Goal: Information Seeking & Learning: Learn about a topic

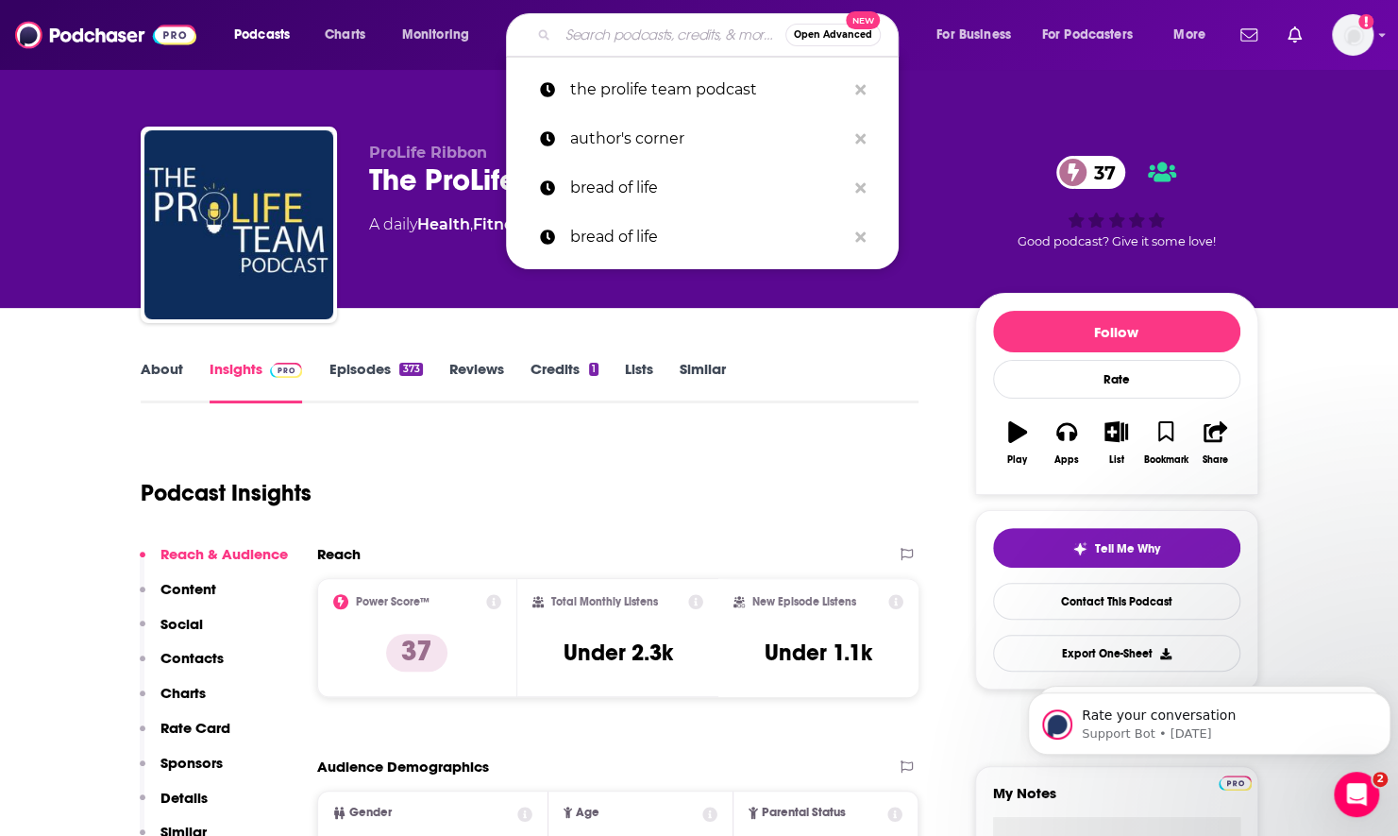
click at [596, 30] on input "Search podcasts, credits, & more..." at bounding box center [672, 35] width 228 height 30
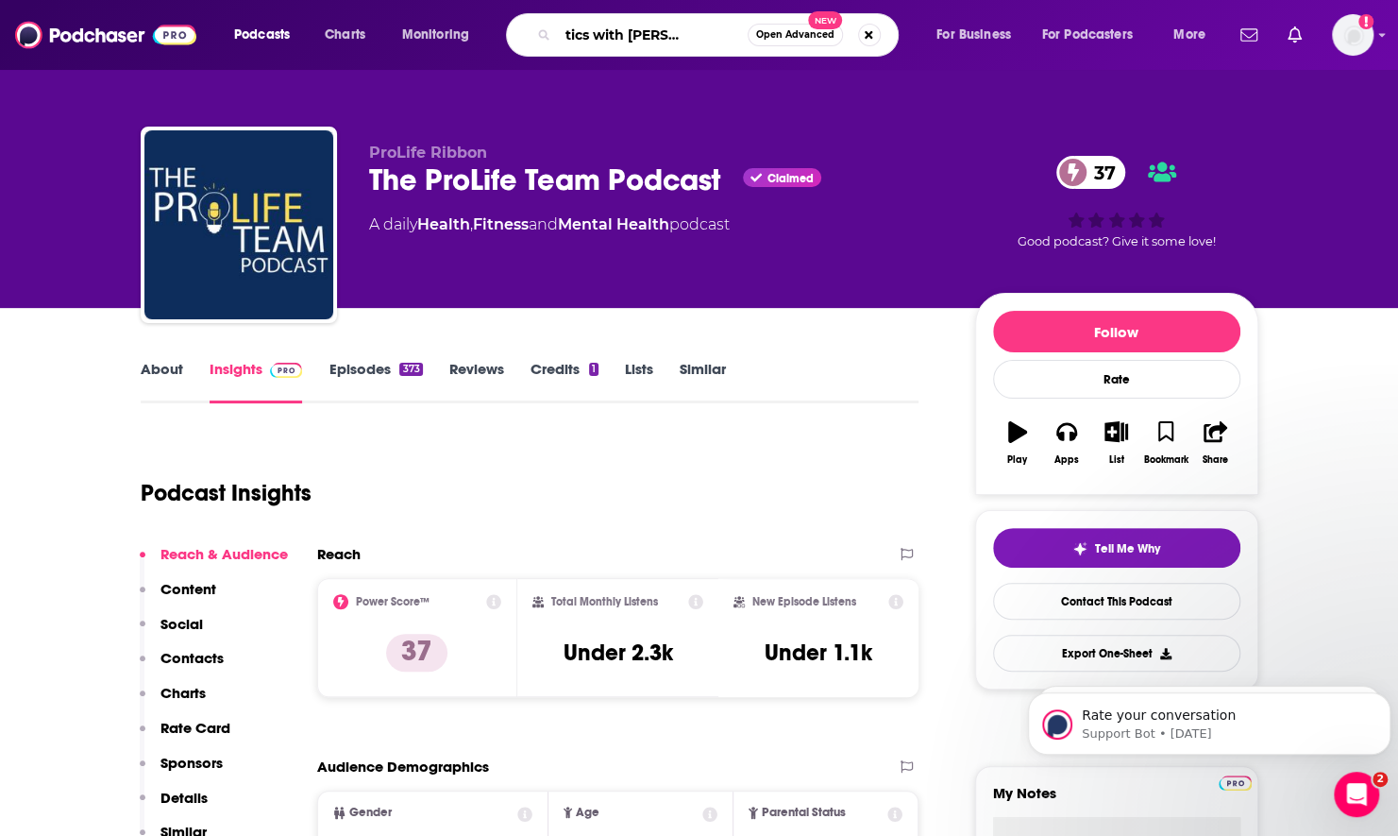
type input "apologetics with [PERSON_NAME]"
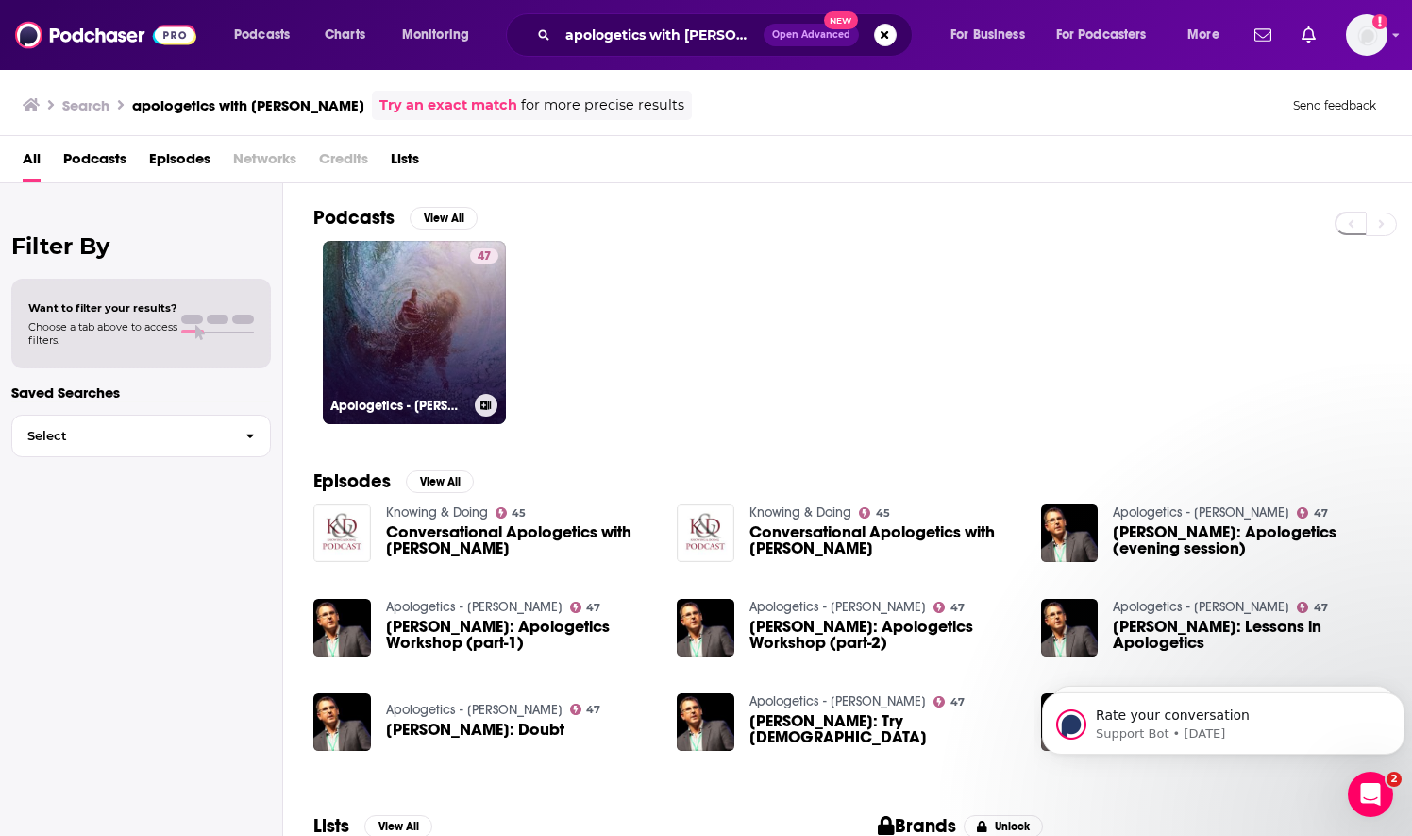
click at [458, 304] on link "47 Apologetics - [PERSON_NAME]" at bounding box center [414, 332] width 183 height 183
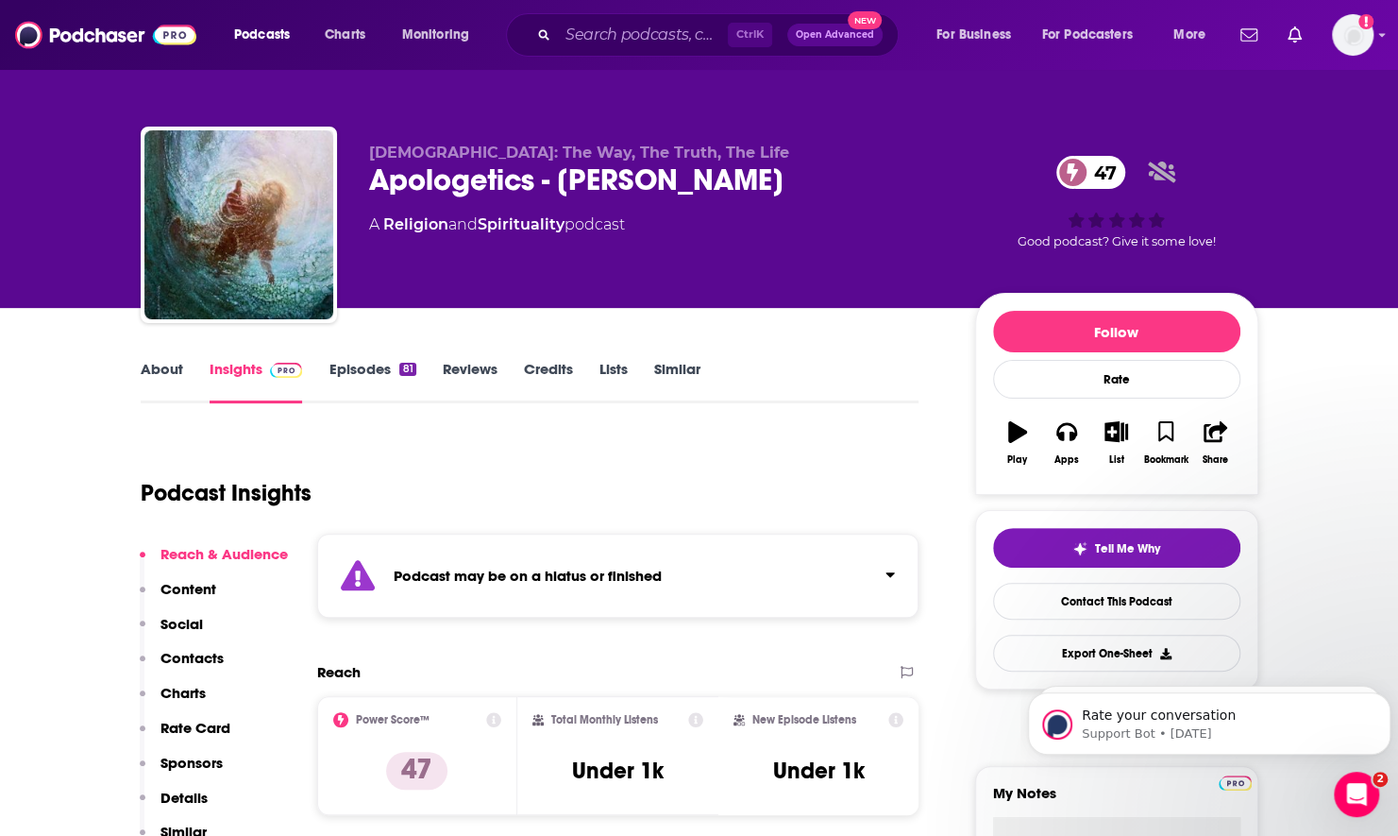
click at [623, 15] on div "Ctrl K Open Advanced New" at bounding box center [702, 34] width 393 height 43
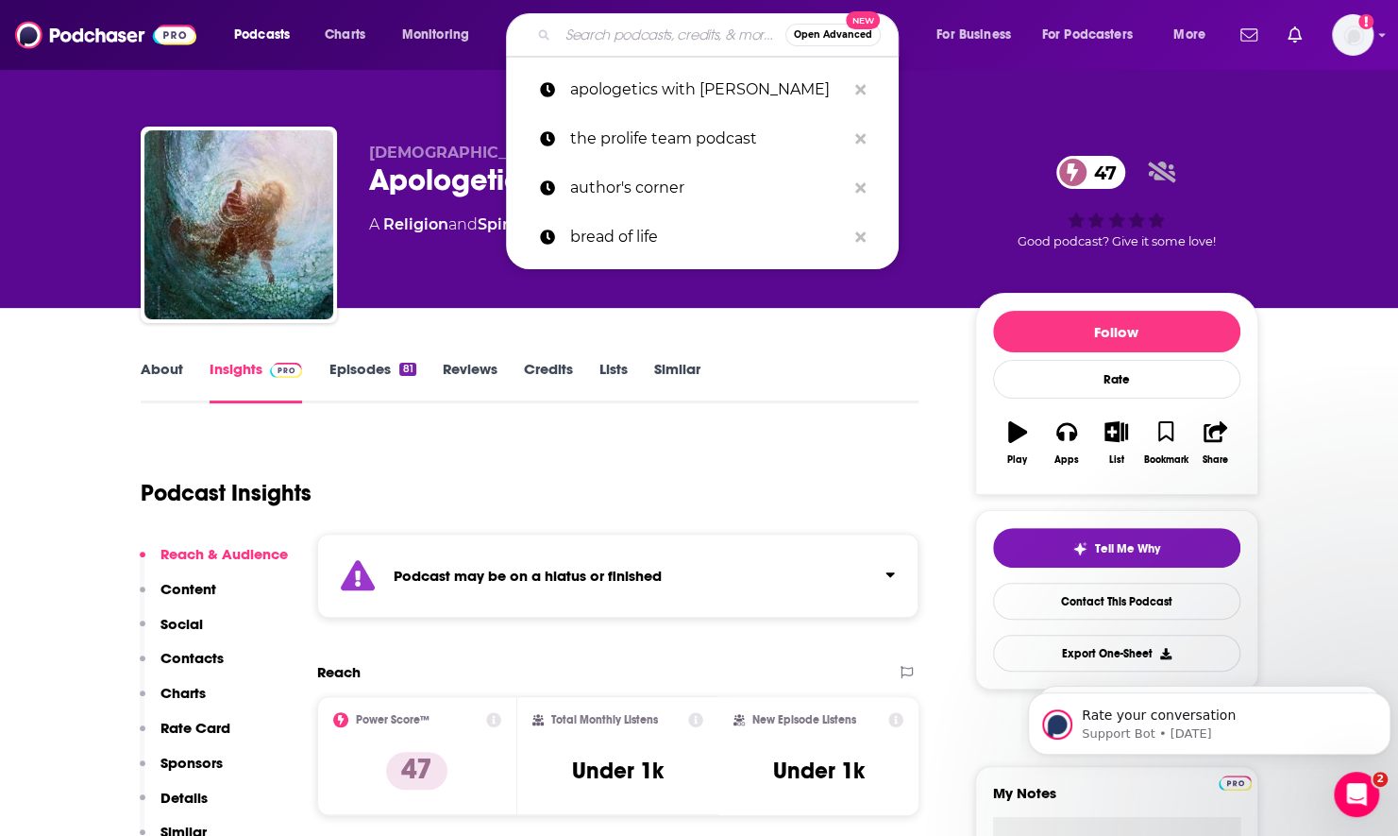
click at [622, 28] on input "Search podcasts, credits, & more..." at bounding box center [672, 35] width 228 height 30
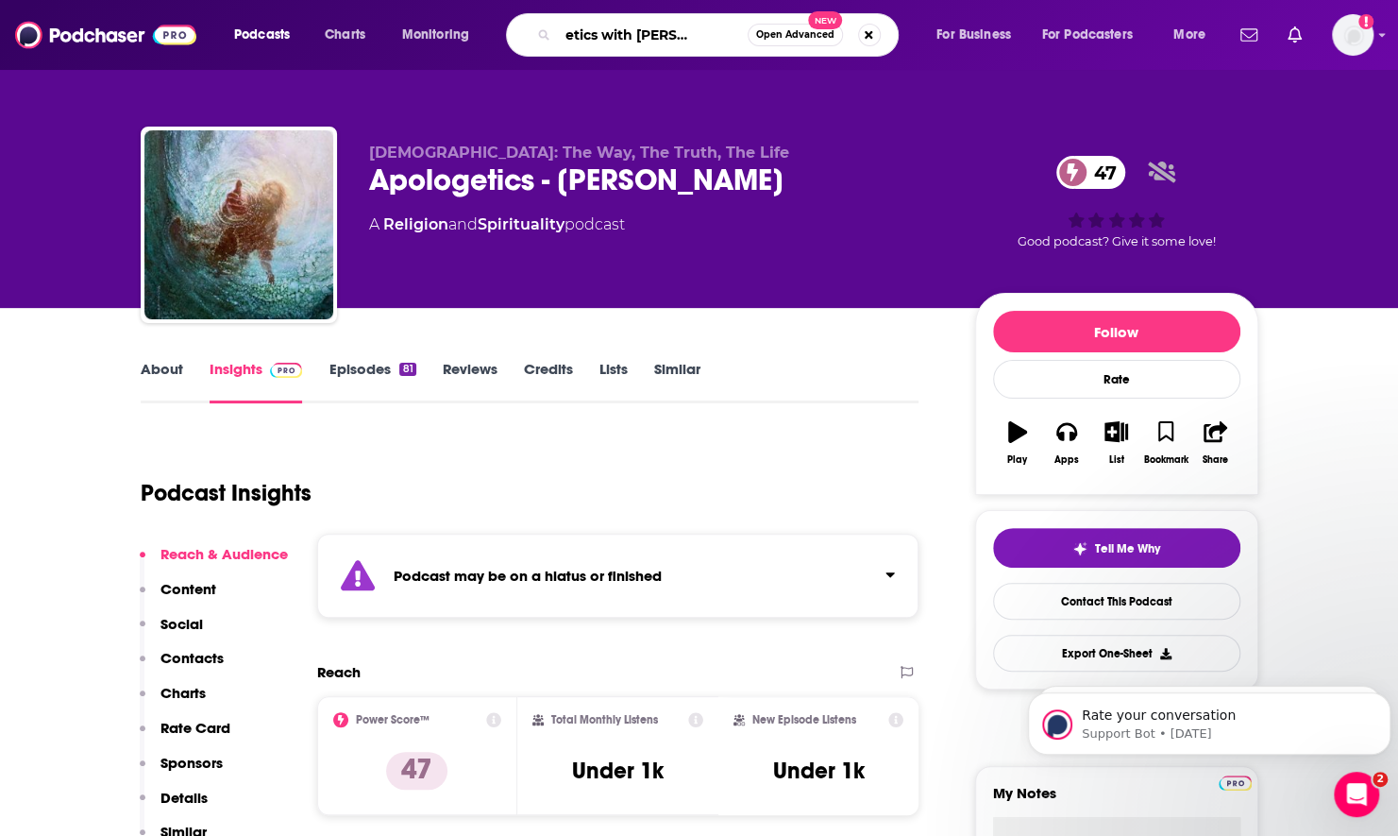
scroll to position [0, 66]
type input "apologetics with [PERSON_NAME]"
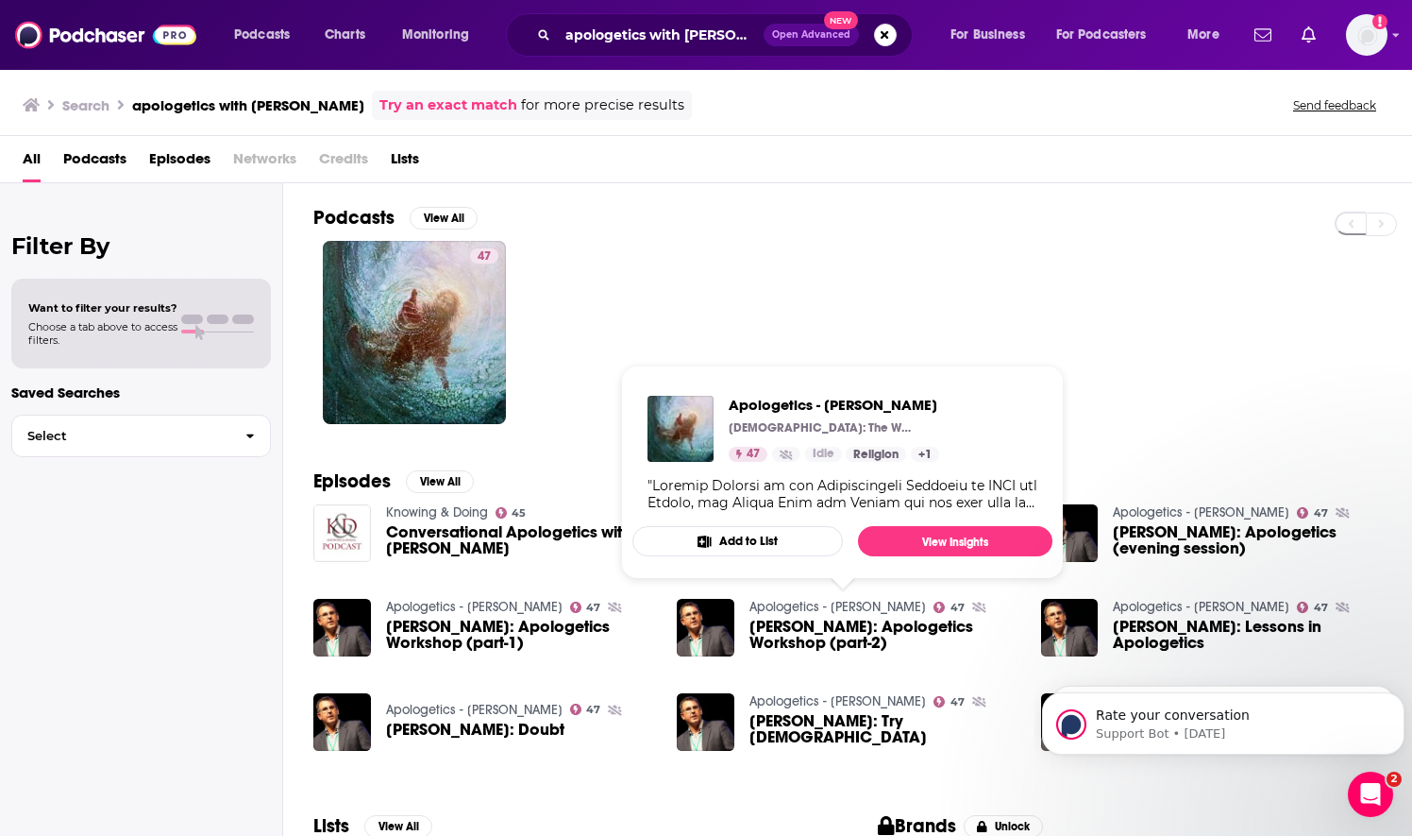
click at [876, 600] on link "Apologetics - [PERSON_NAME]" at bounding box center [838, 607] width 177 height 16
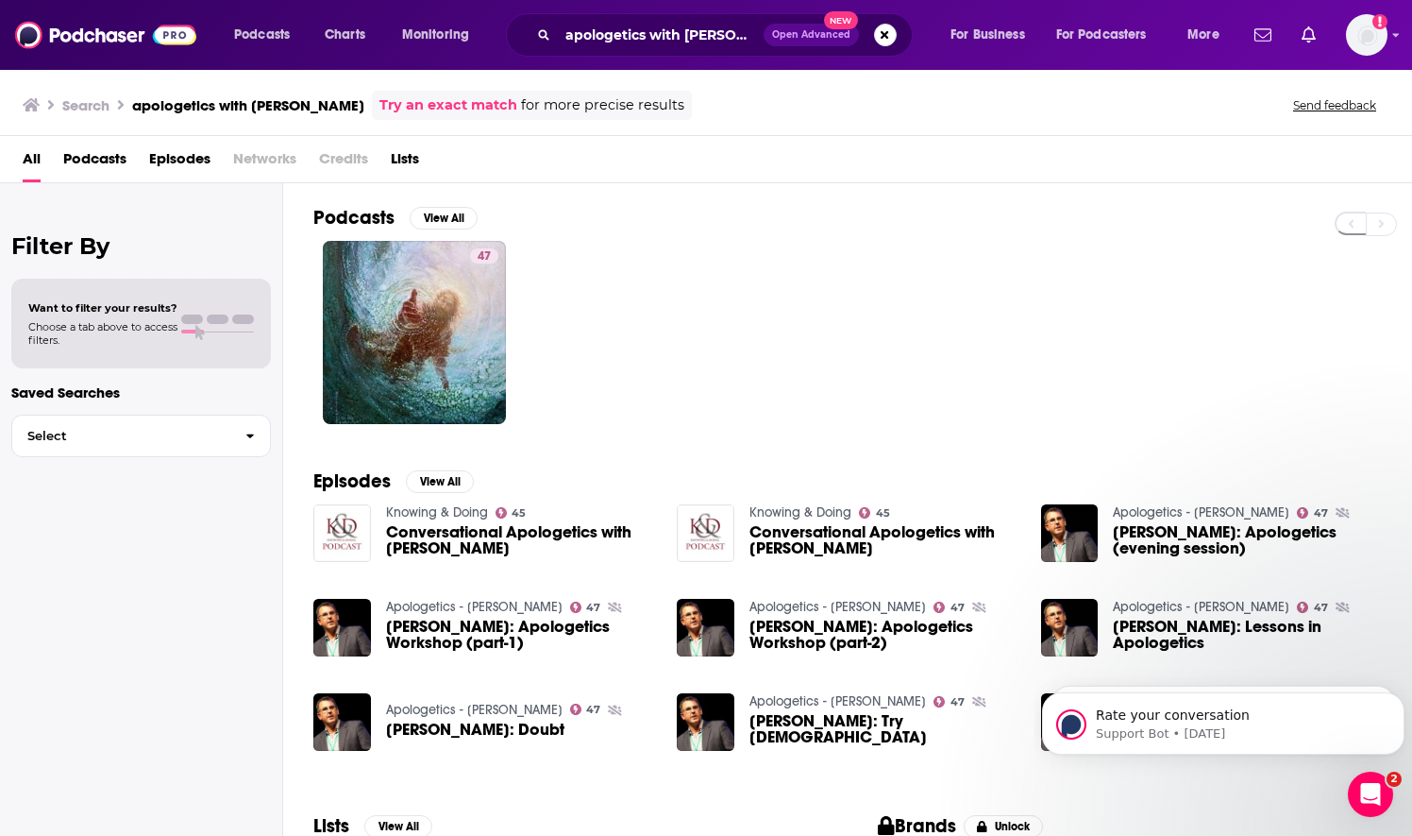
click at [489, 628] on span "[PERSON_NAME]: Apologetics Workshop (part-1)" at bounding box center [520, 634] width 269 height 32
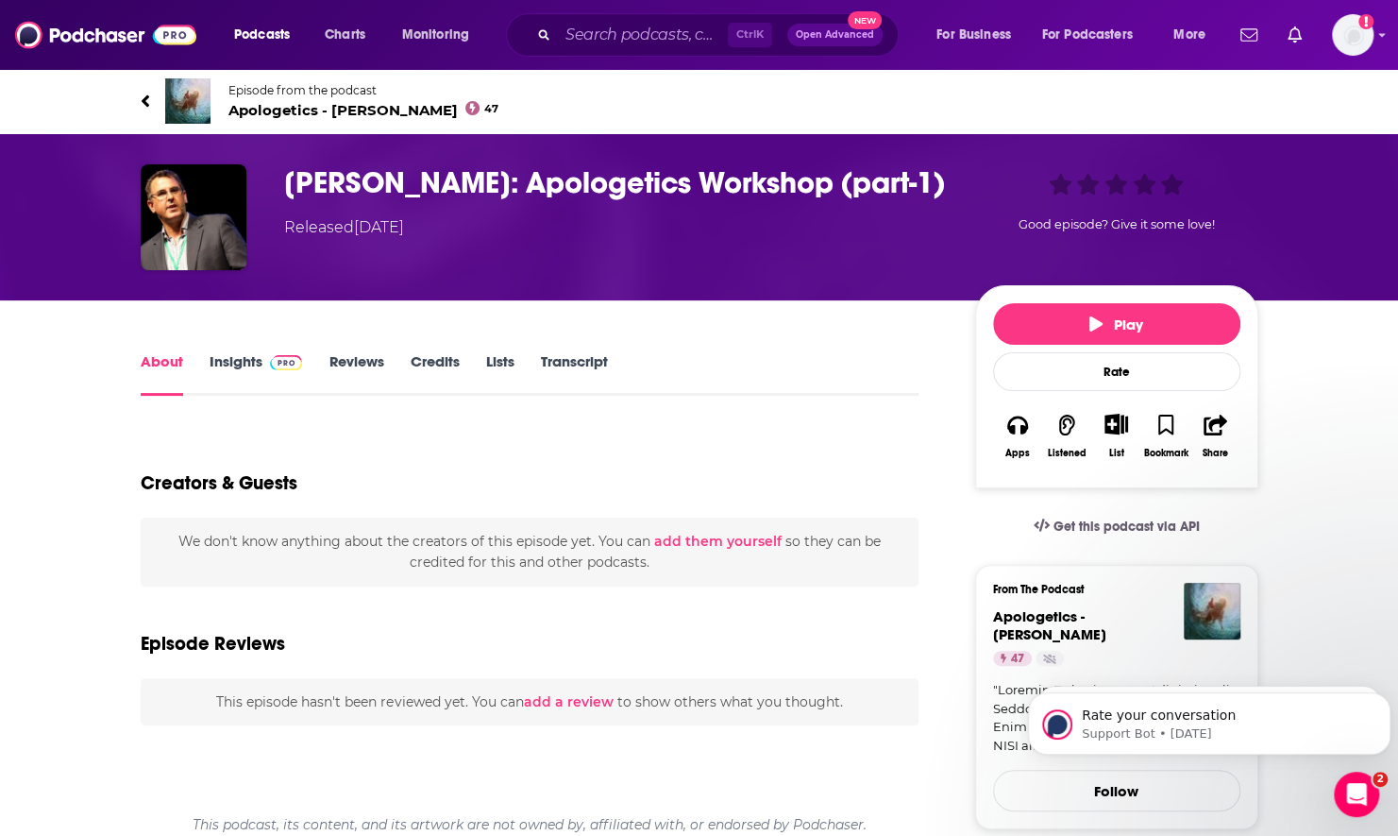
click at [154, 95] on link "Episode from the podcast Apologetics - [PERSON_NAME] 47" at bounding box center [420, 100] width 559 height 45
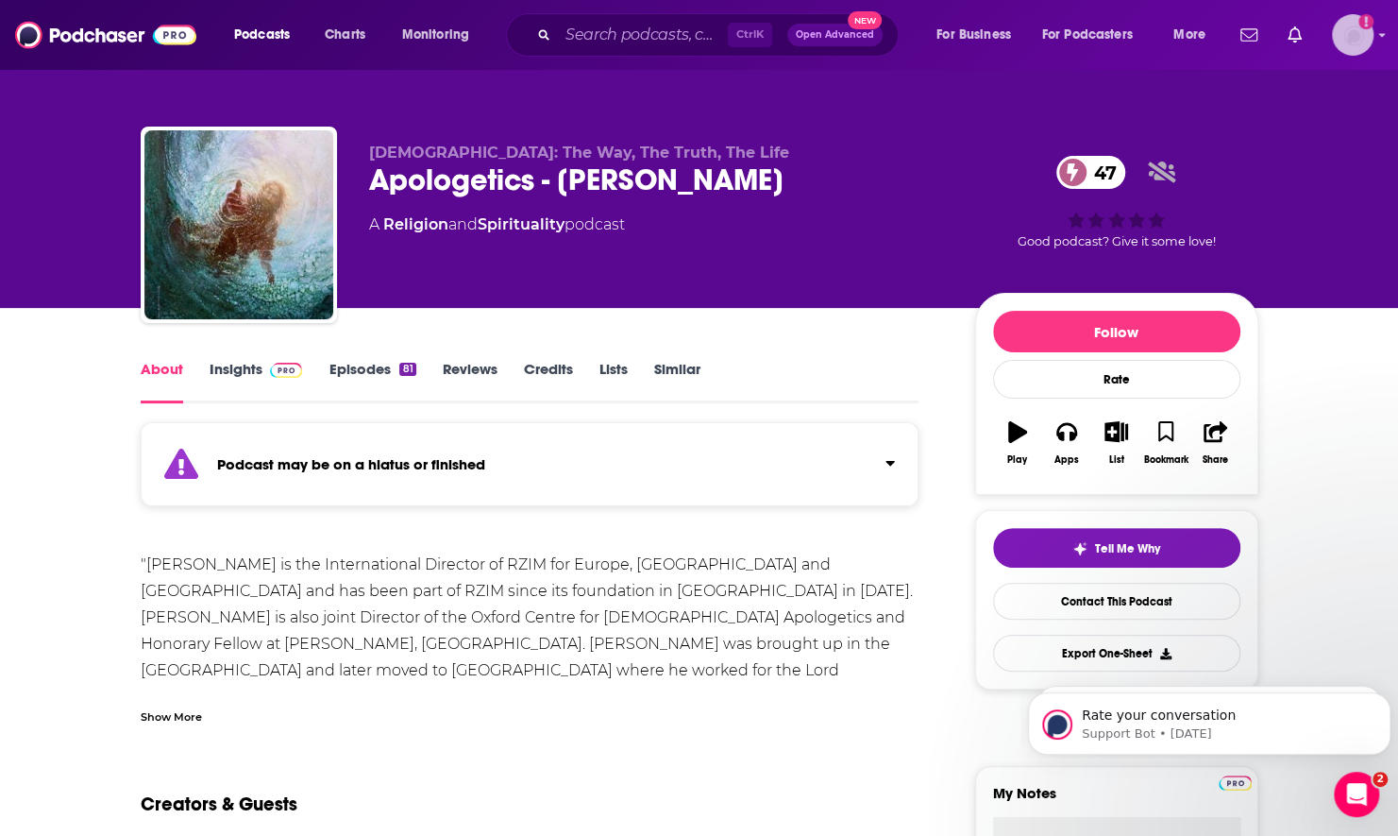
click at [1360, 39] on img "Logged in as nwierenga" at bounding box center [1353, 35] width 42 height 42
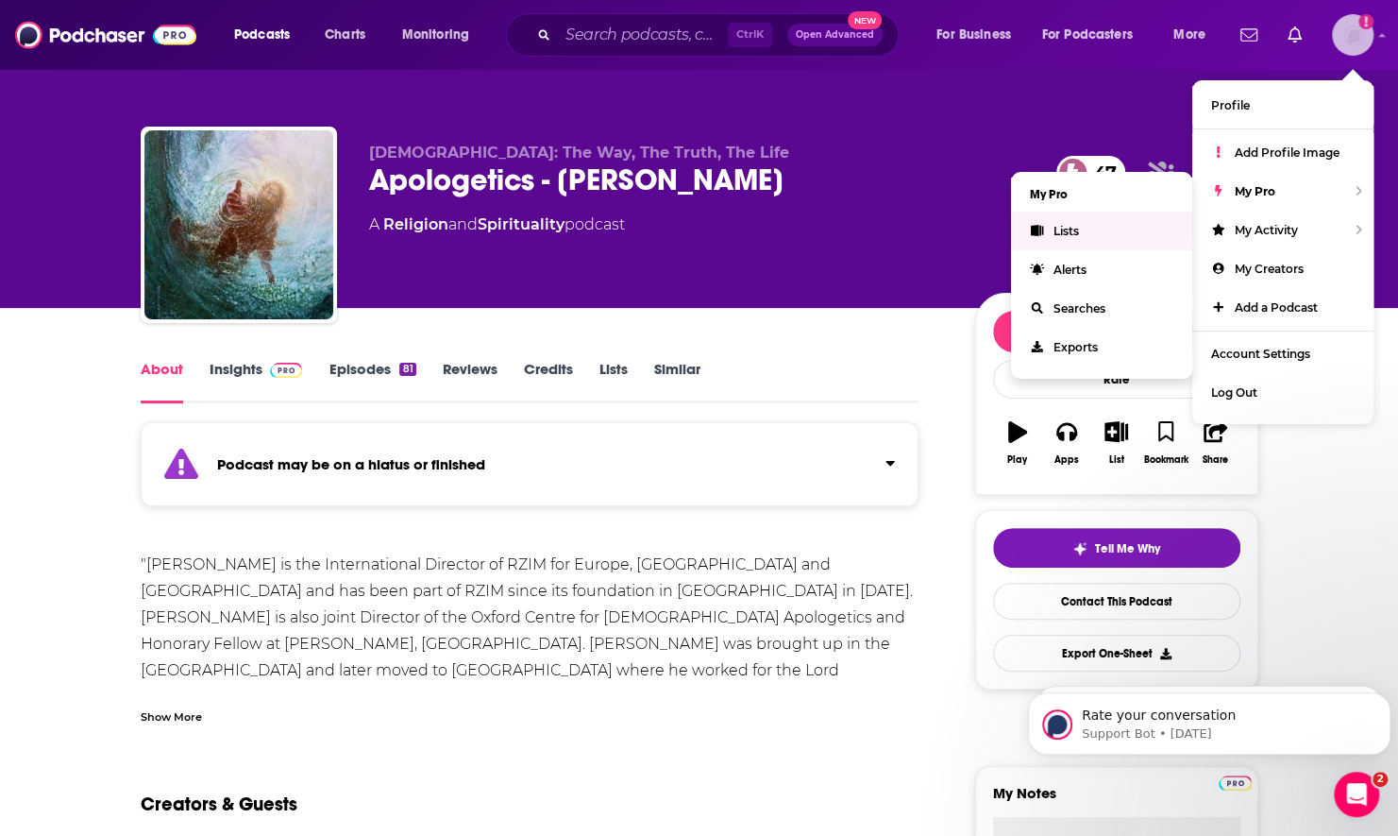
click at [1119, 241] on link "Lists" at bounding box center [1101, 230] width 181 height 39
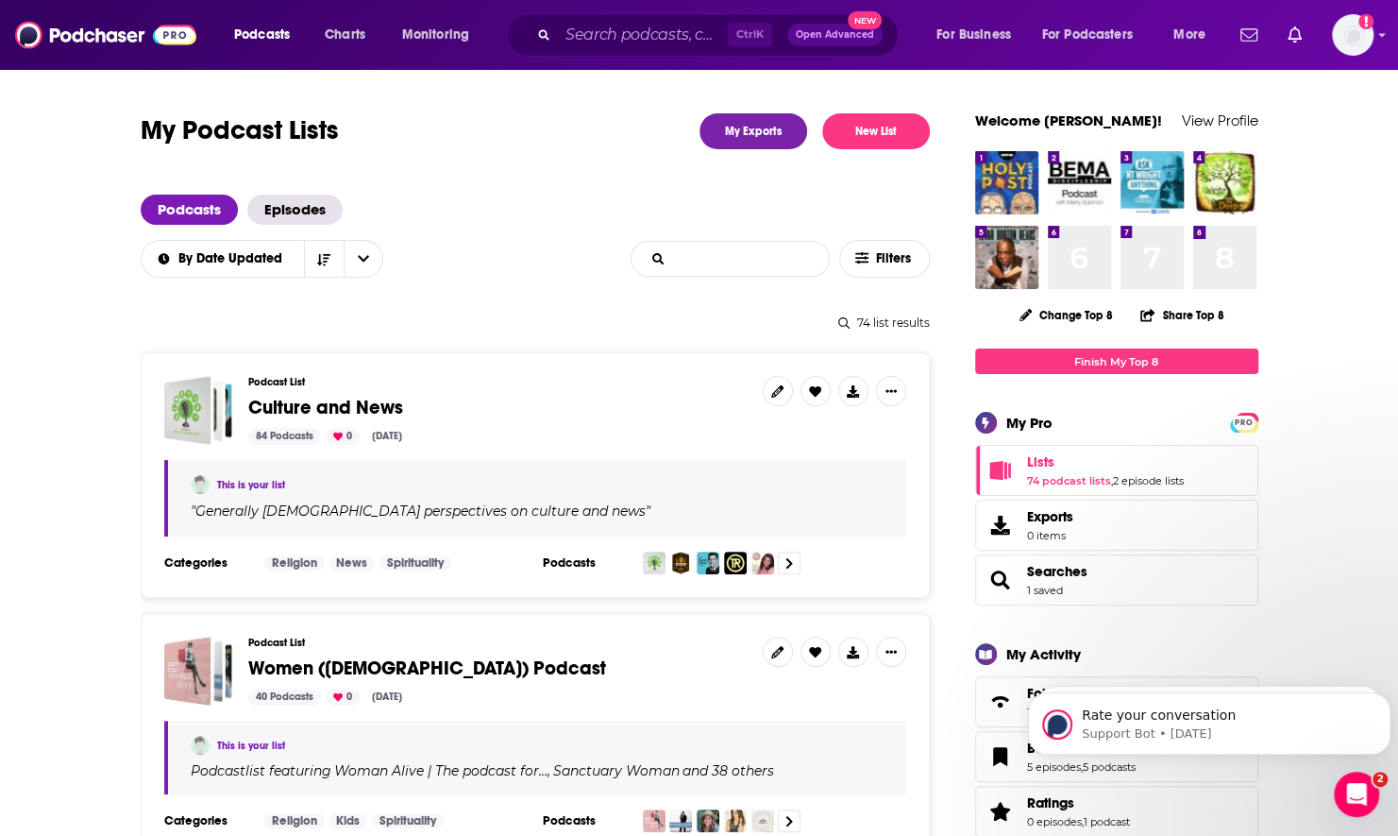
click at [765, 248] on input "List Search Input" at bounding box center [730, 259] width 197 height 34
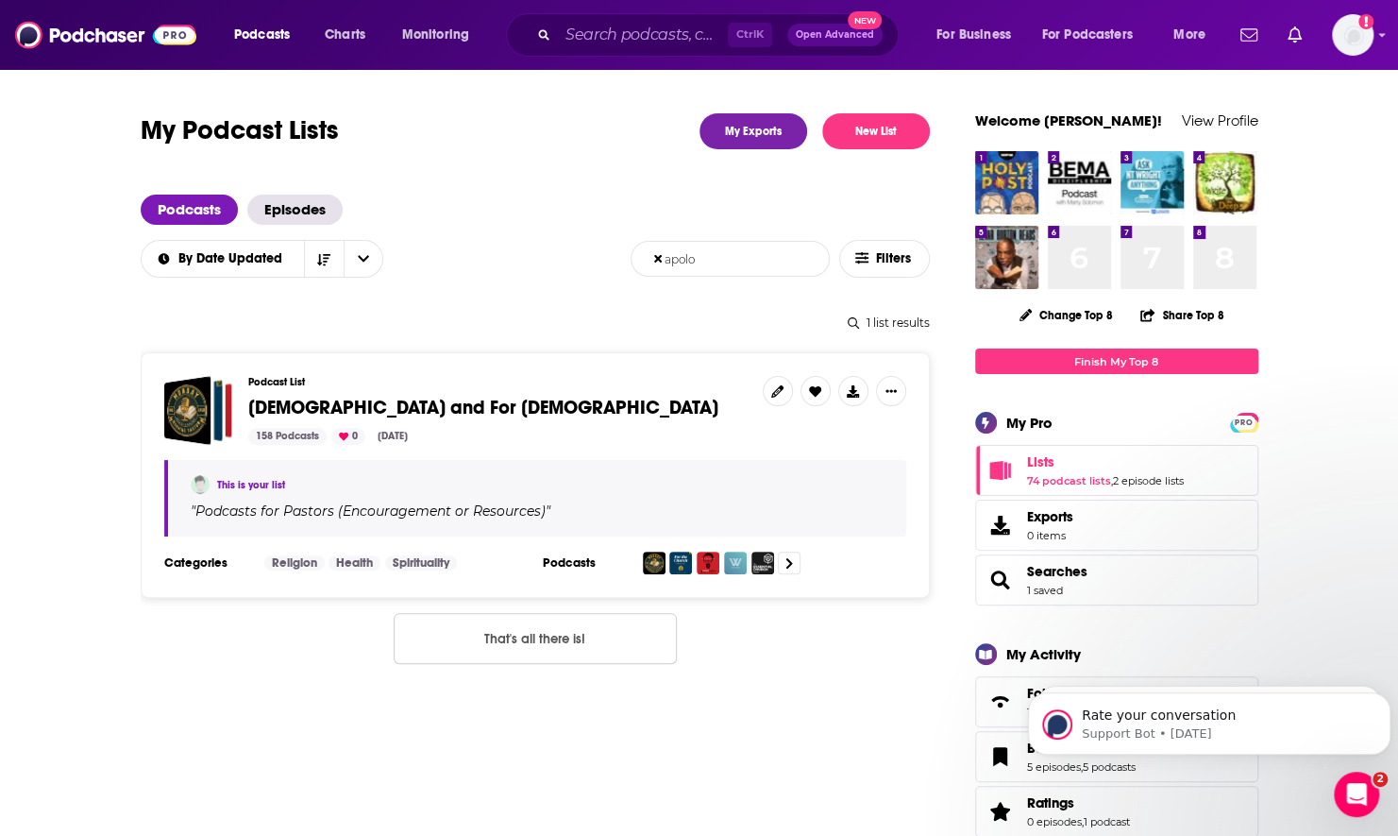
type input "apolo"
click at [357, 415] on span "[DEMOGRAPHIC_DATA] and For [DEMOGRAPHIC_DATA]" at bounding box center [483, 408] width 470 height 24
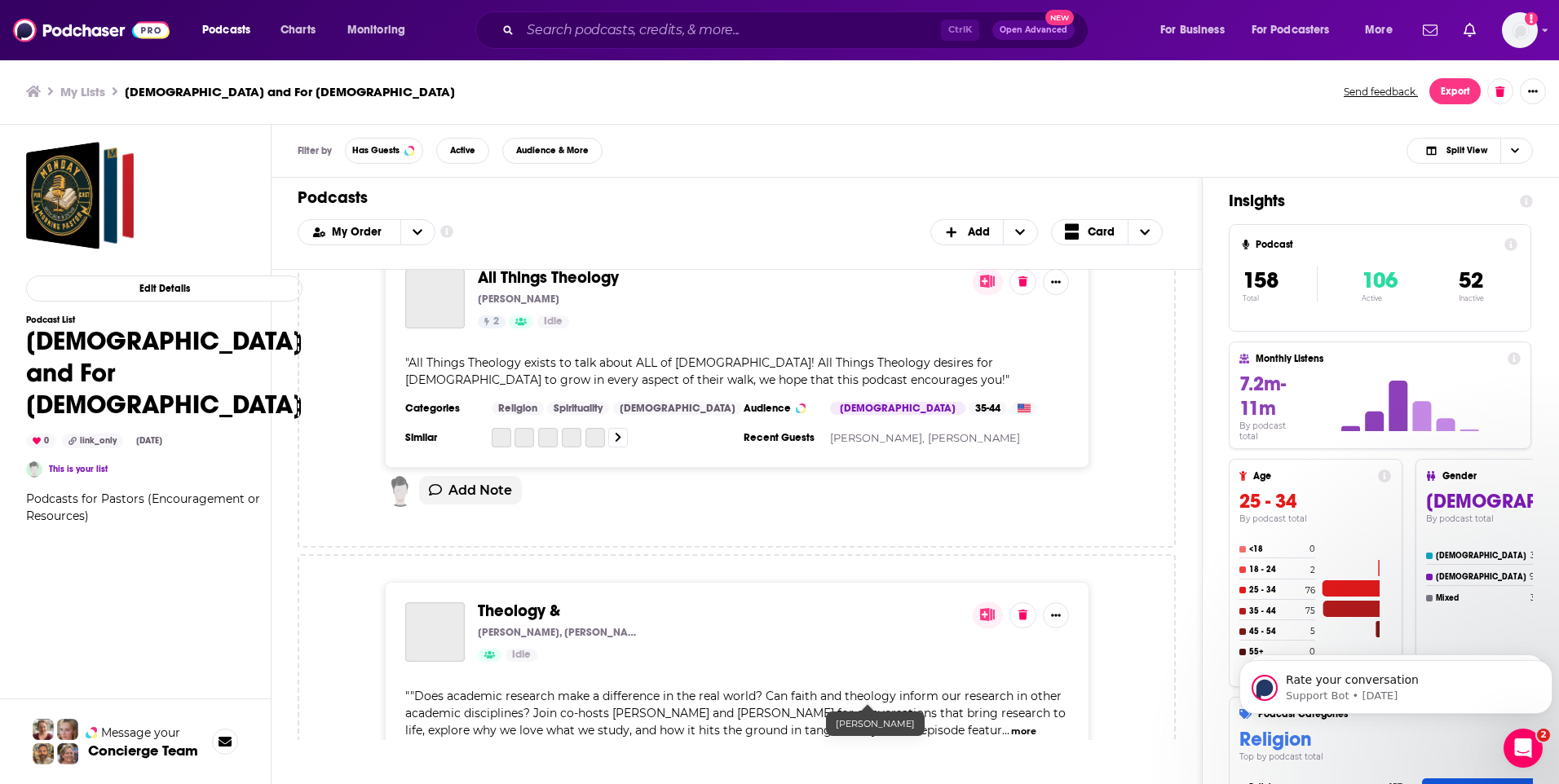
scroll to position [19003, 0]
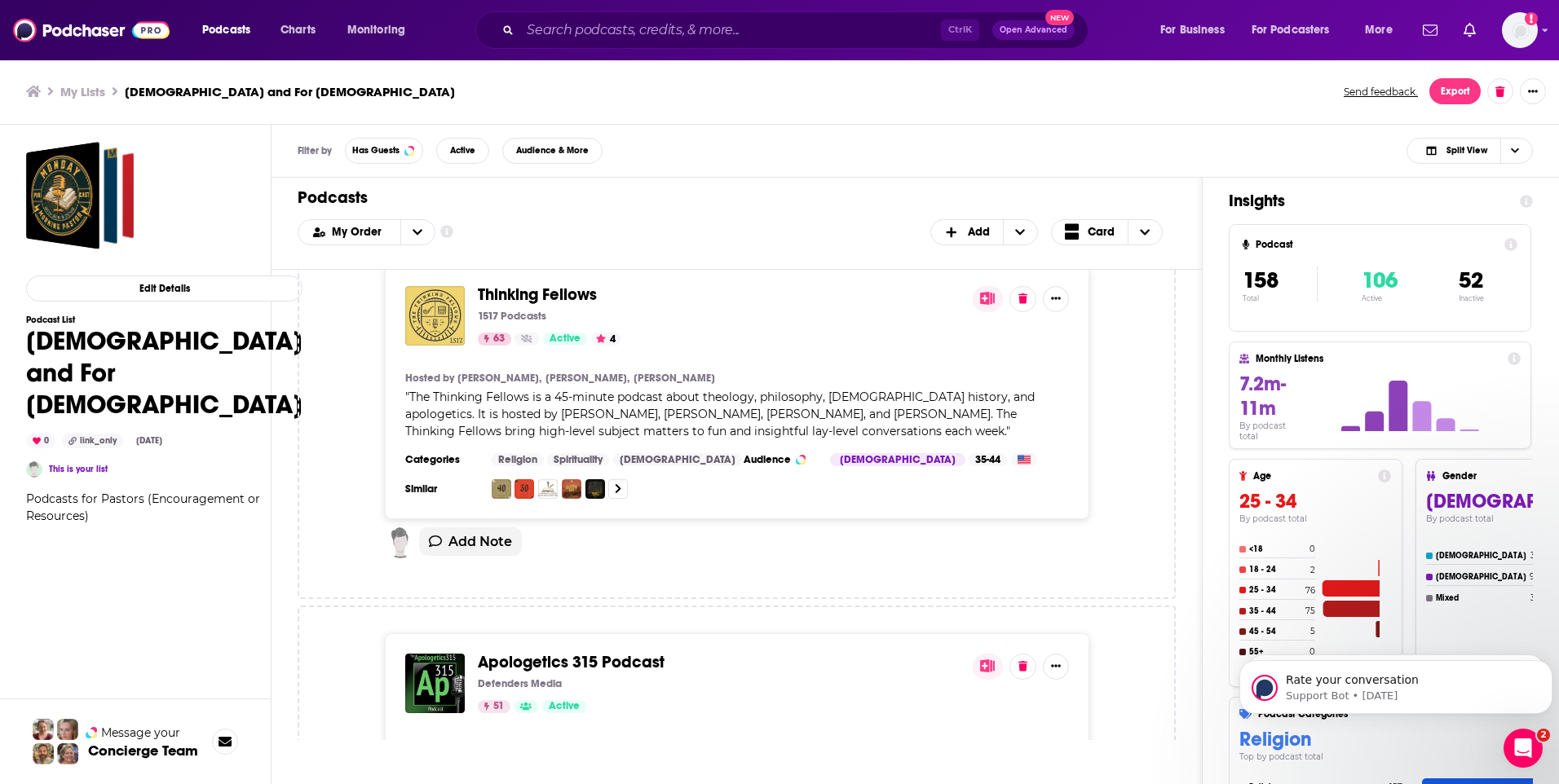
scroll to position [2608, 0]
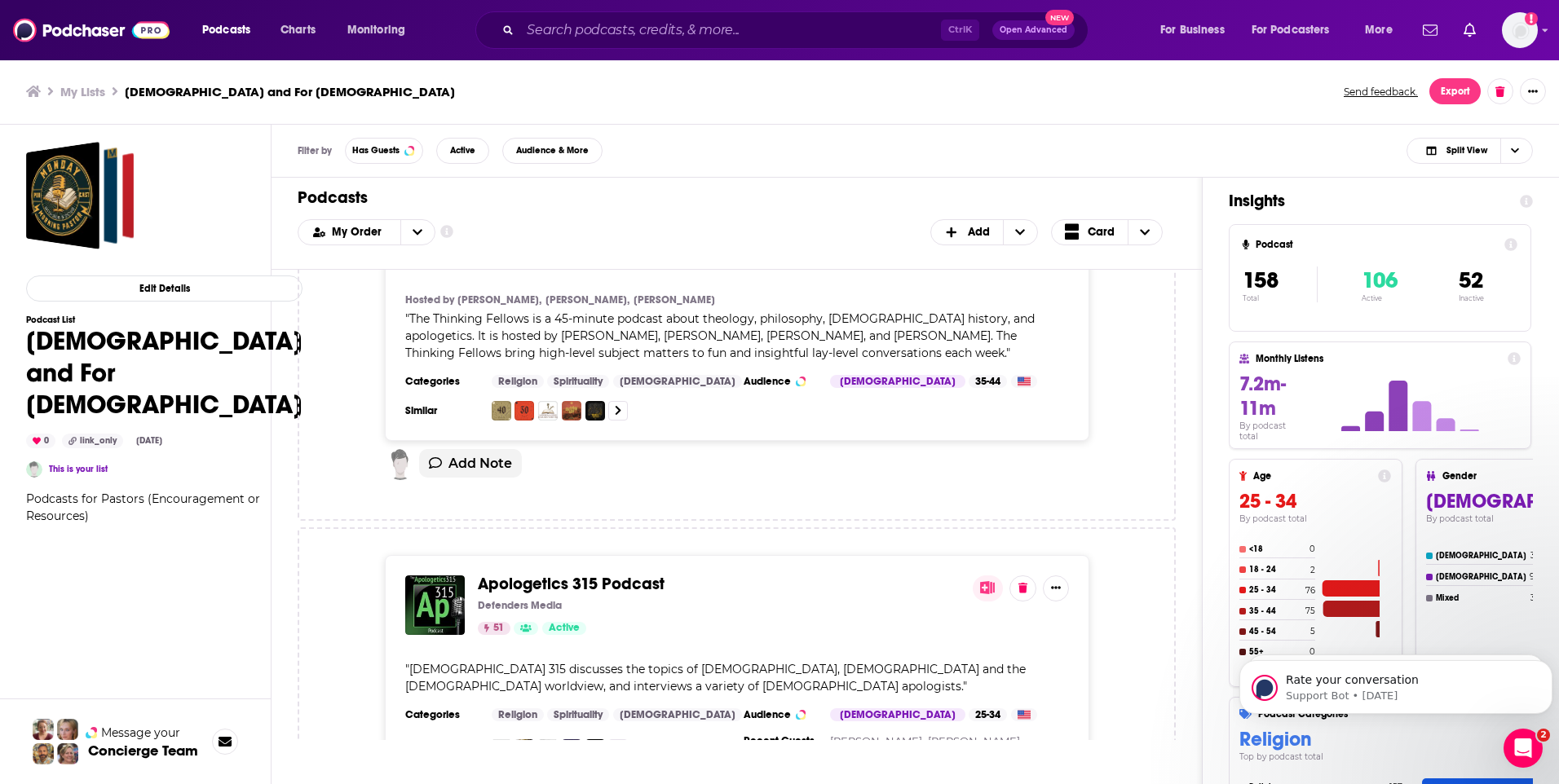
click at [1191, 453] on div "Monday Morning Pastor Doug Moister 2 Idle " Monday Morning Pastor is a weekly p…" at bounding box center [736, 505] width 930 height 471
drag, startPoint x: 512, startPoint y: 544, endPoint x: 742, endPoint y: 598, distance: 236.3
click at [742, 598] on div "Apologetics 315 Podcast Defenders Media 51 Active " Apologetics 315 discusses t…" at bounding box center [738, 670] width 705 height 230
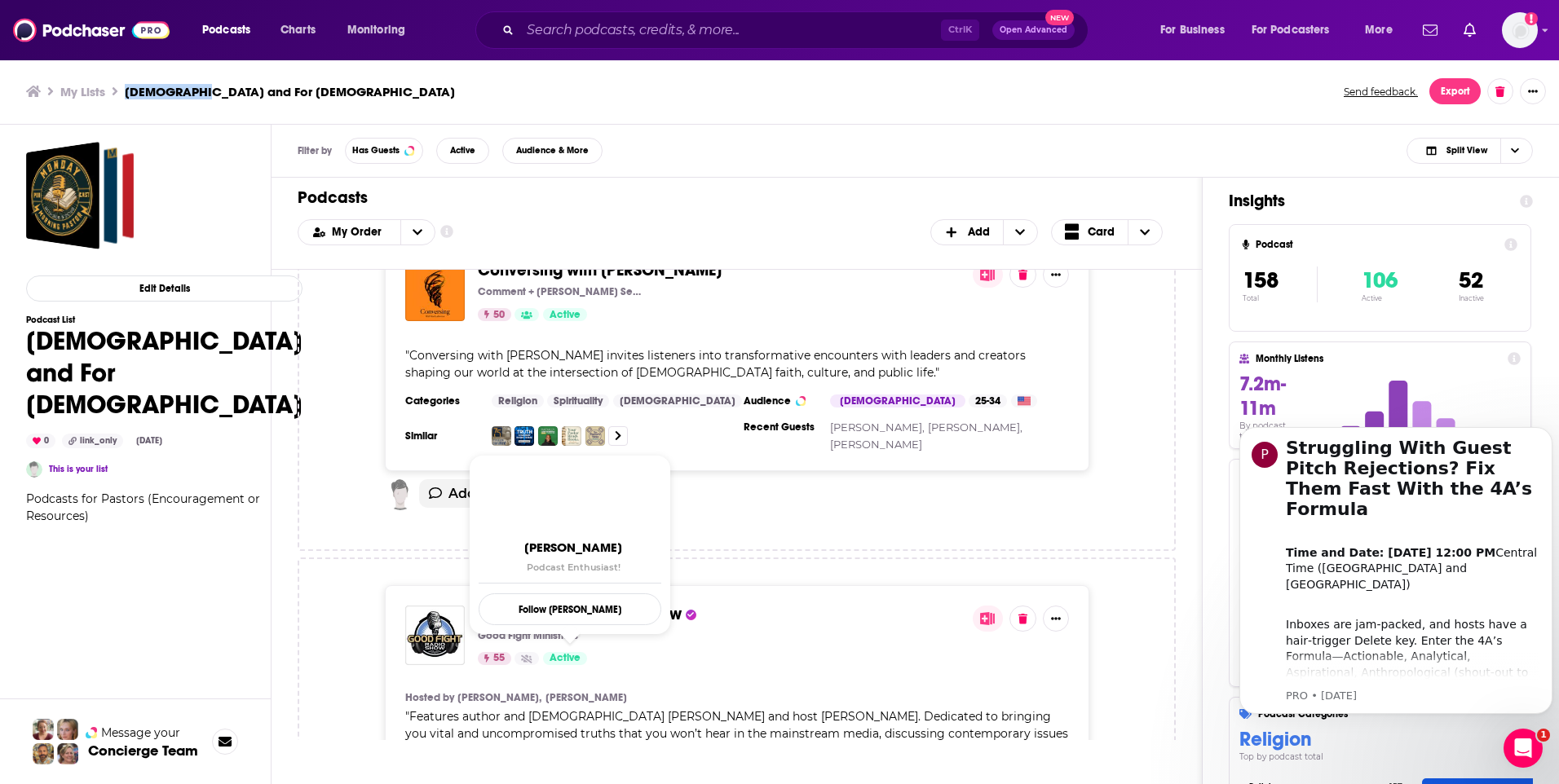
scroll to position [3913, 0]
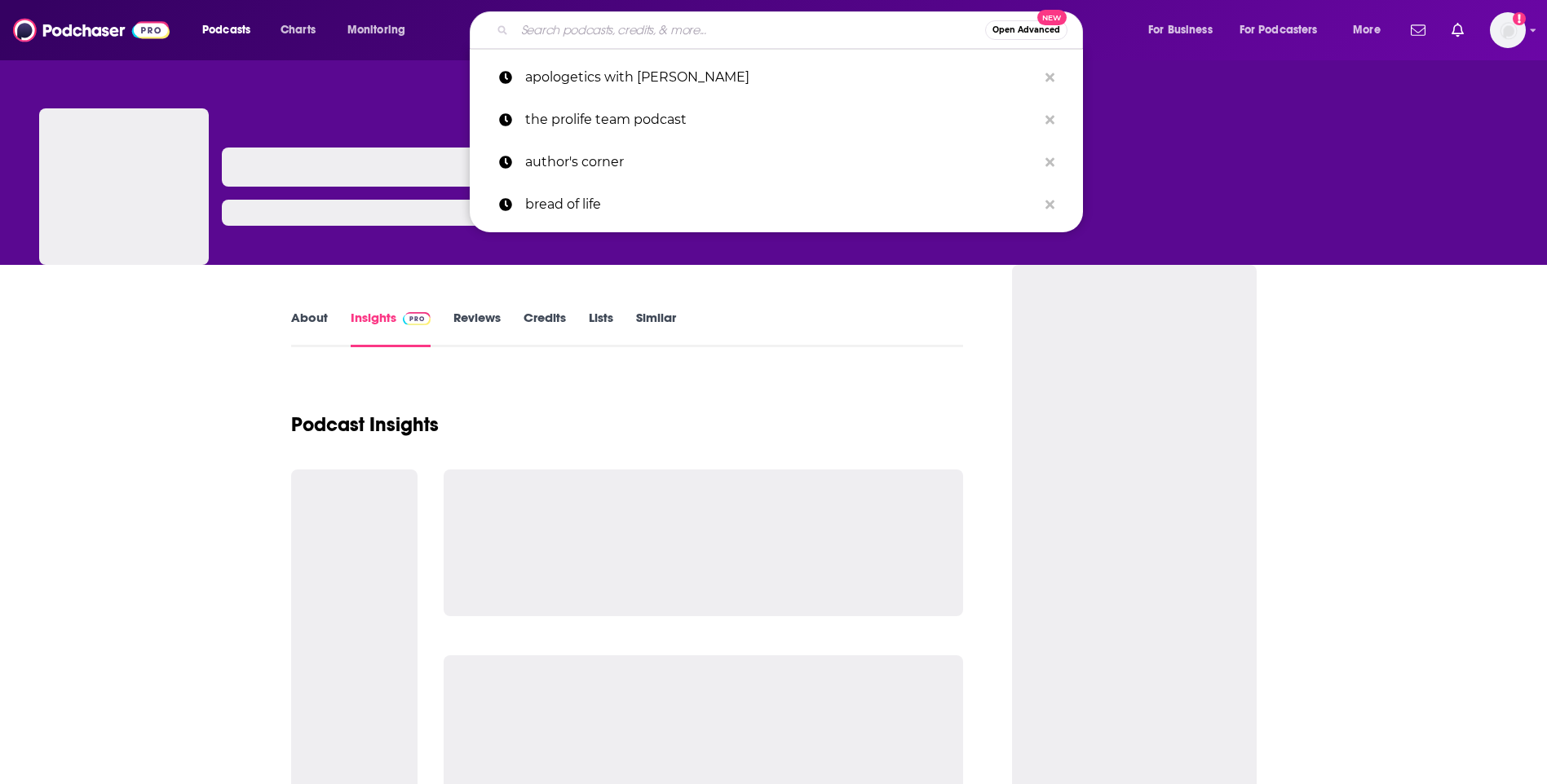
click at [587, 34] on input "Search podcasts, credits, & more..." at bounding box center [750, 30] width 471 height 26
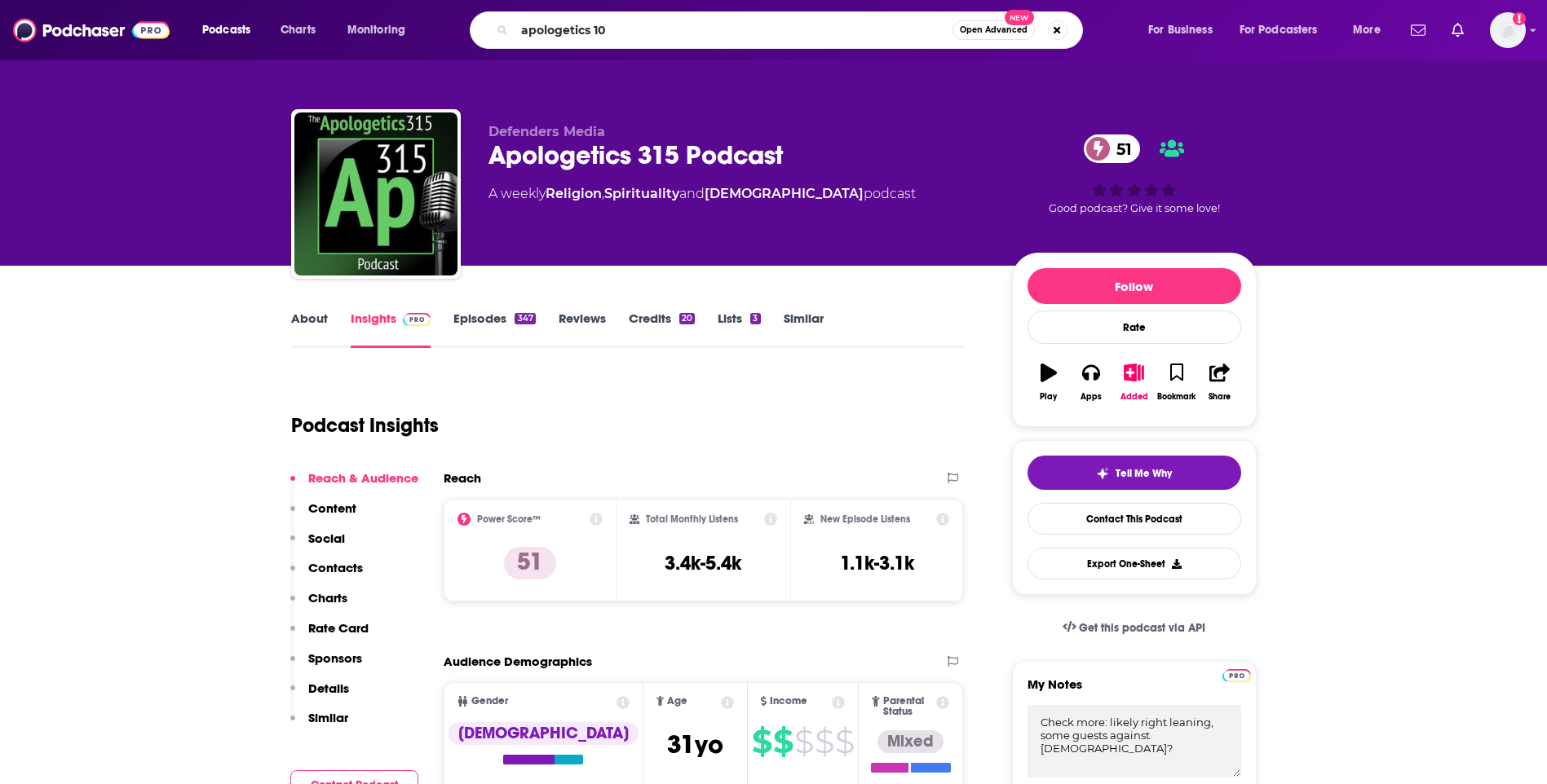
type input "apologetics 105"
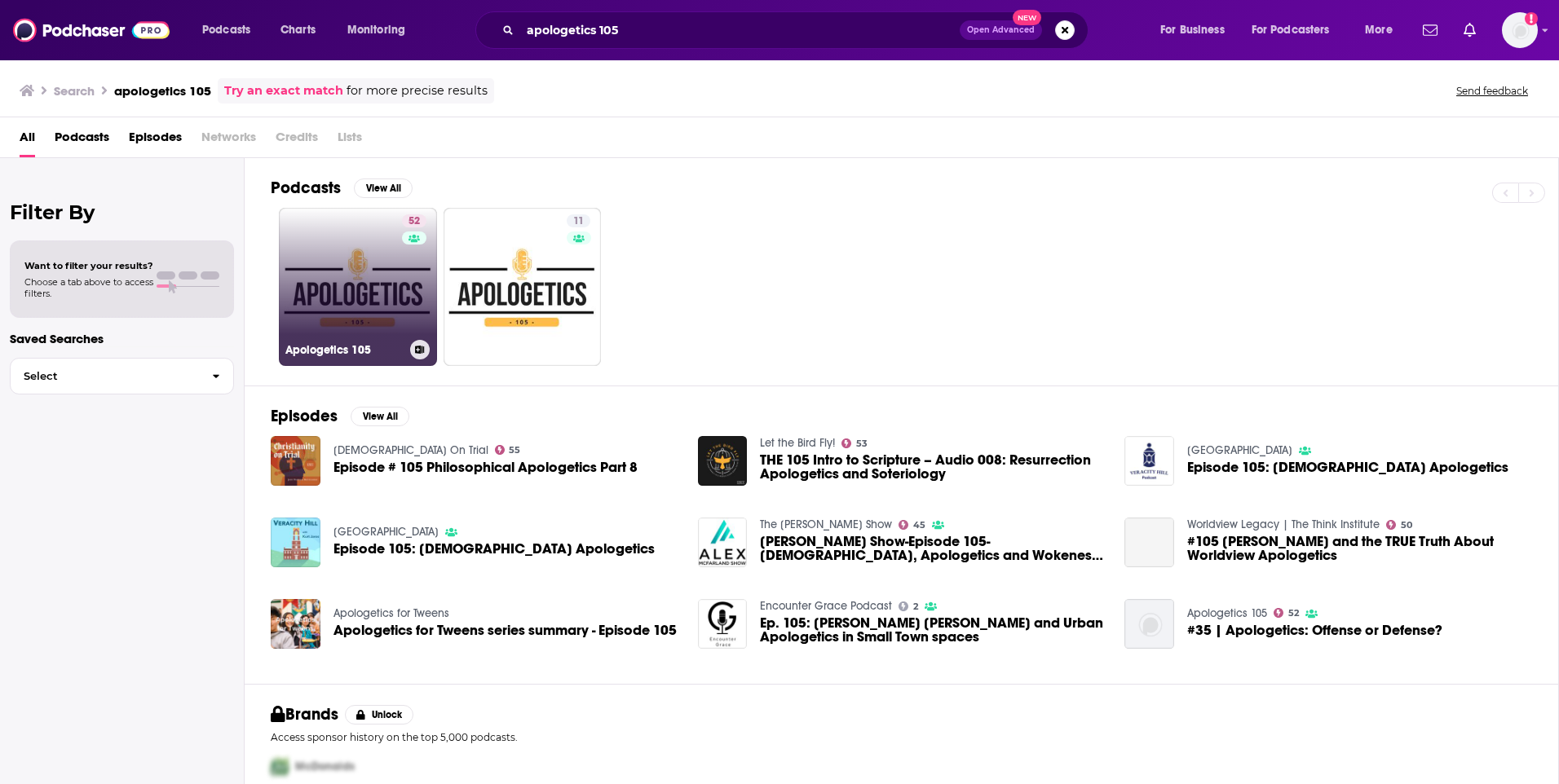
click at [352, 274] on link "52 Apologetics 105" at bounding box center [358, 287] width 158 height 158
click at [329, 296] on link "52 Apologetics 105" at bounding box center [358, 287] width 158 height 158
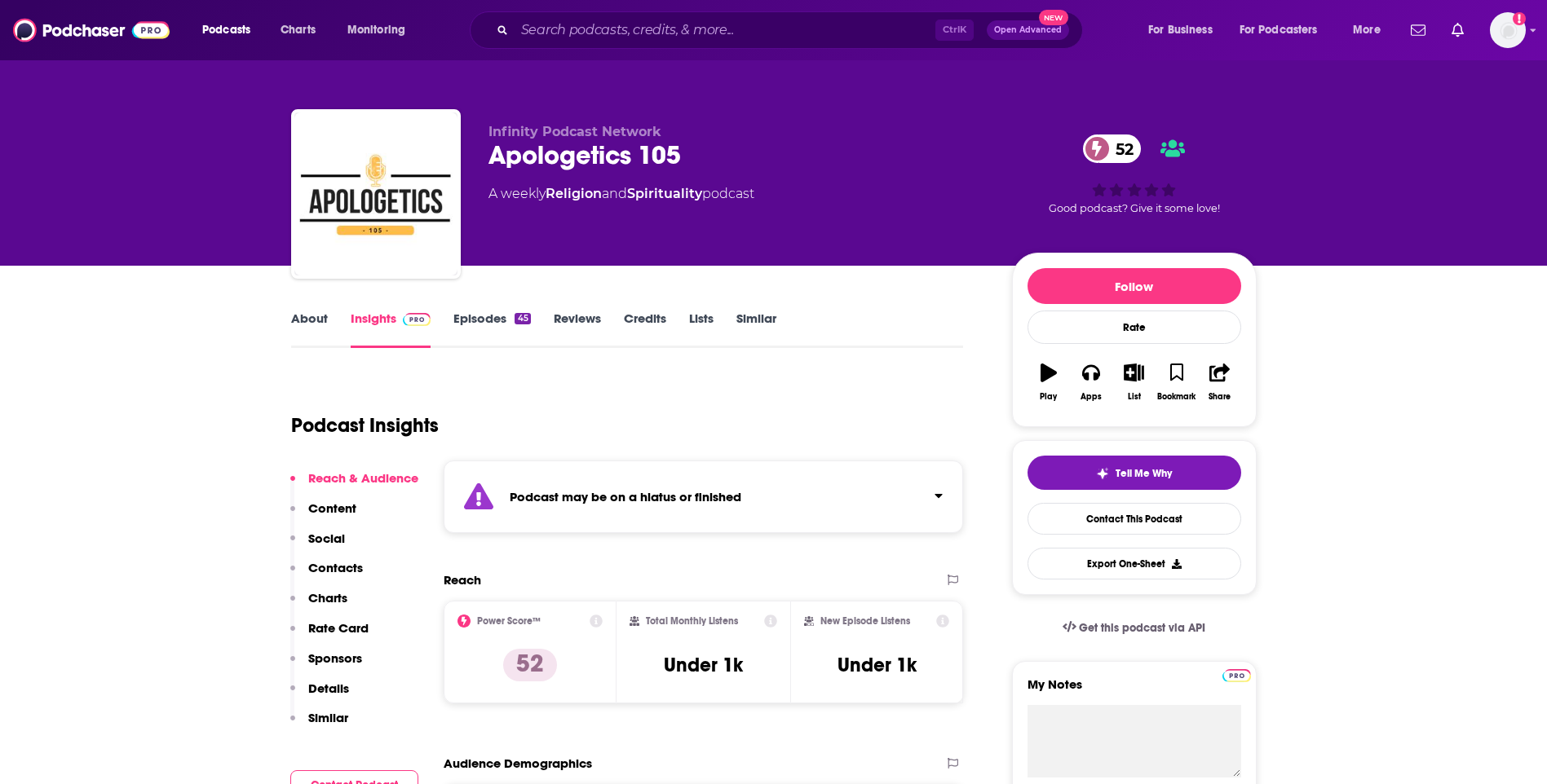
click at [314, 328] on link "About" at bounding box center [309, 329] width 36 height 37
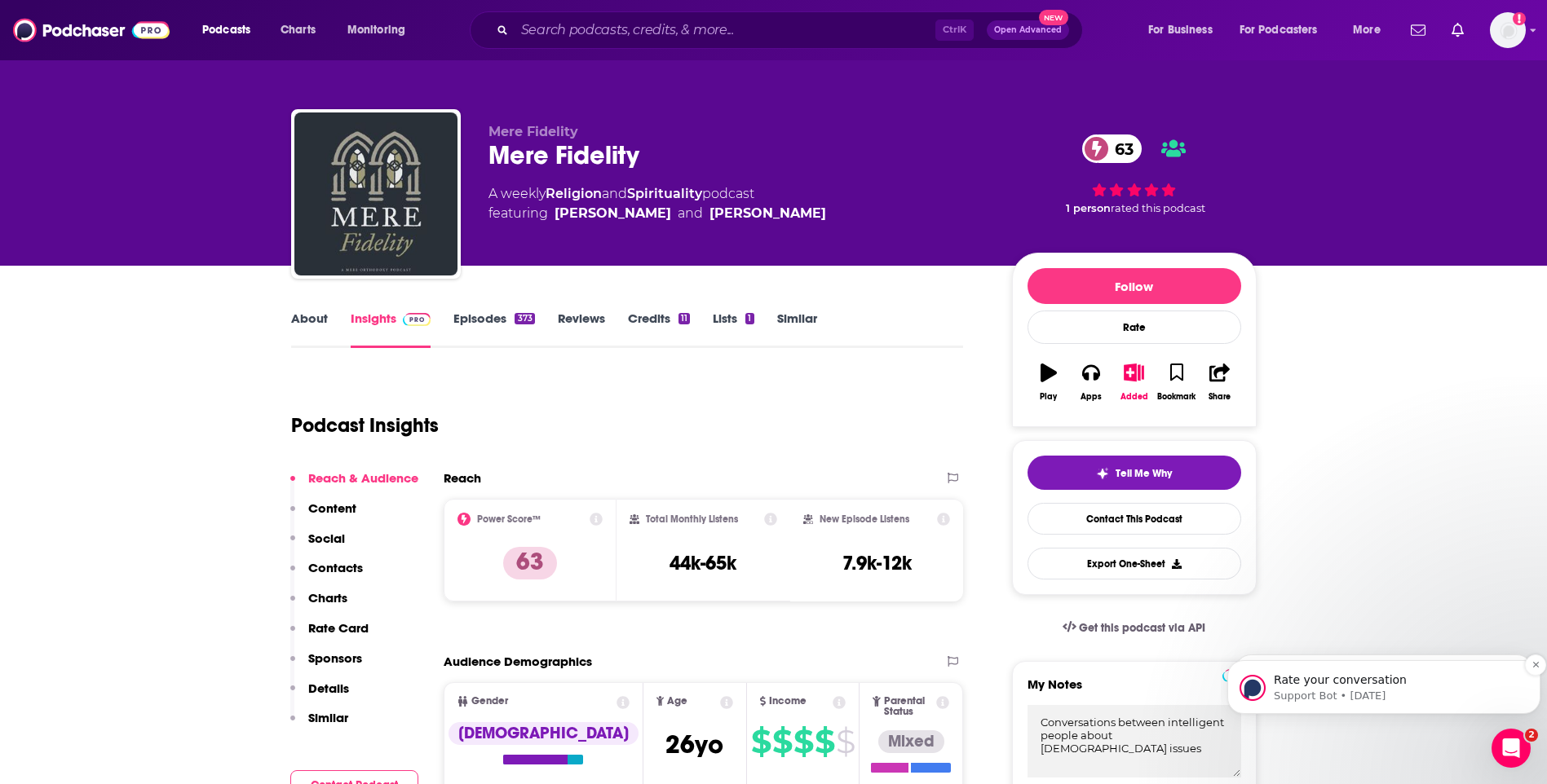
click at [1381, 702] on p "Support Bot • [DATE]" at bounding box center [1397, 696] width 246 height 15
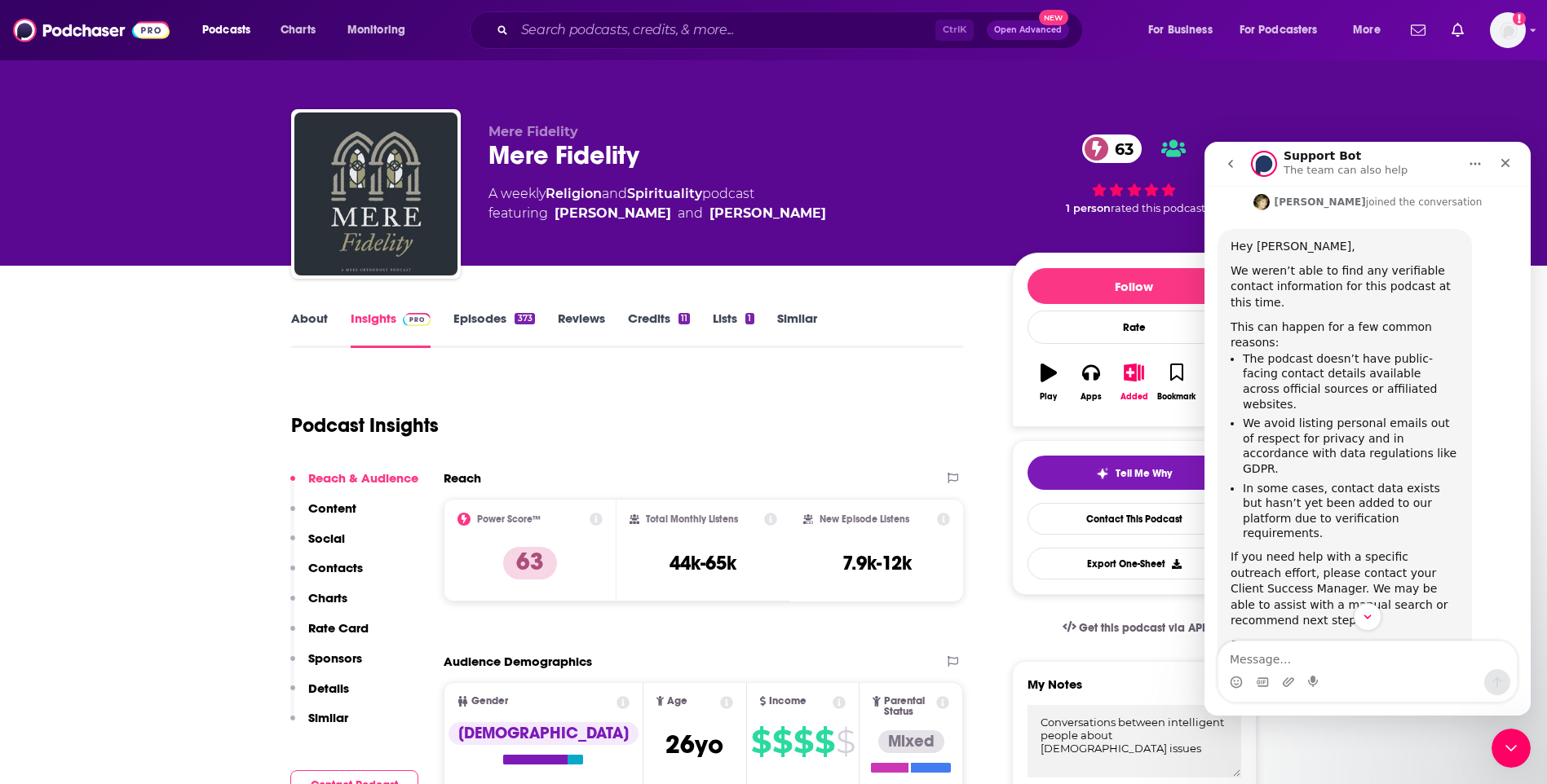
scroll to position [260, 0]
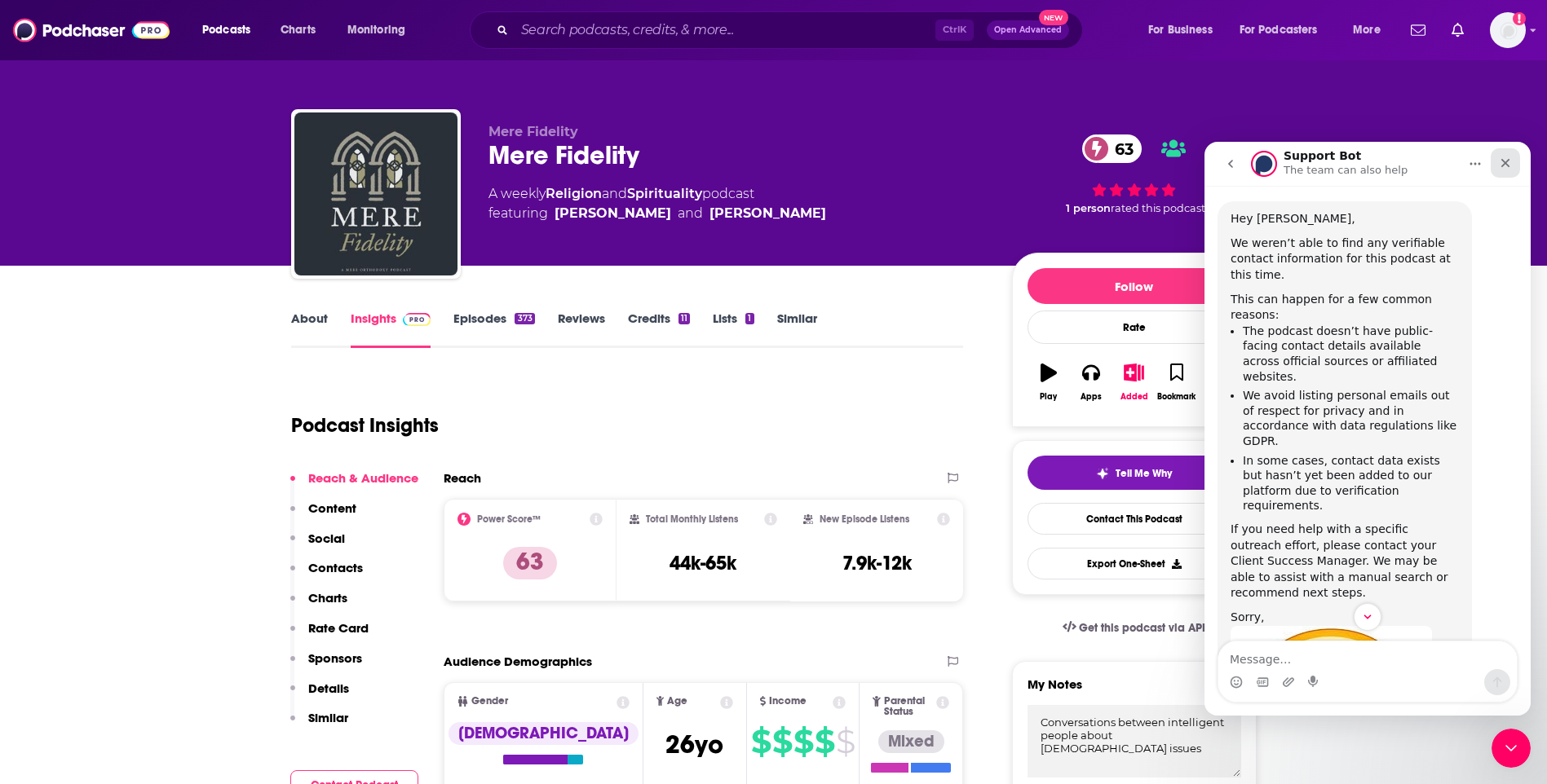
click at [1510, 168] on icon "Close" at bounding box center [1505, 162] width 13 height 13
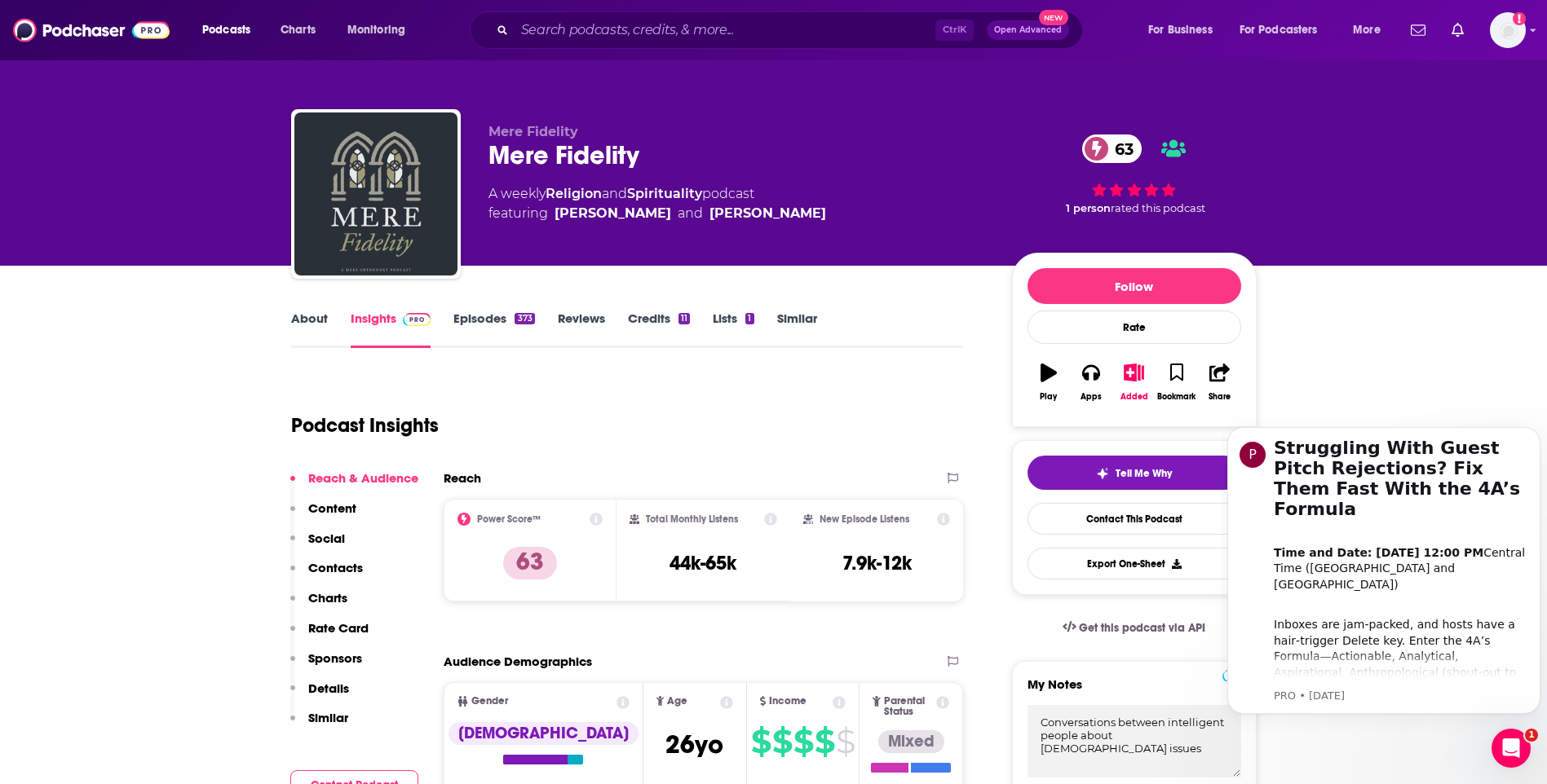
scroll to position [667, 0]
